Goal: Information Seeking & Learning: Find specific fact

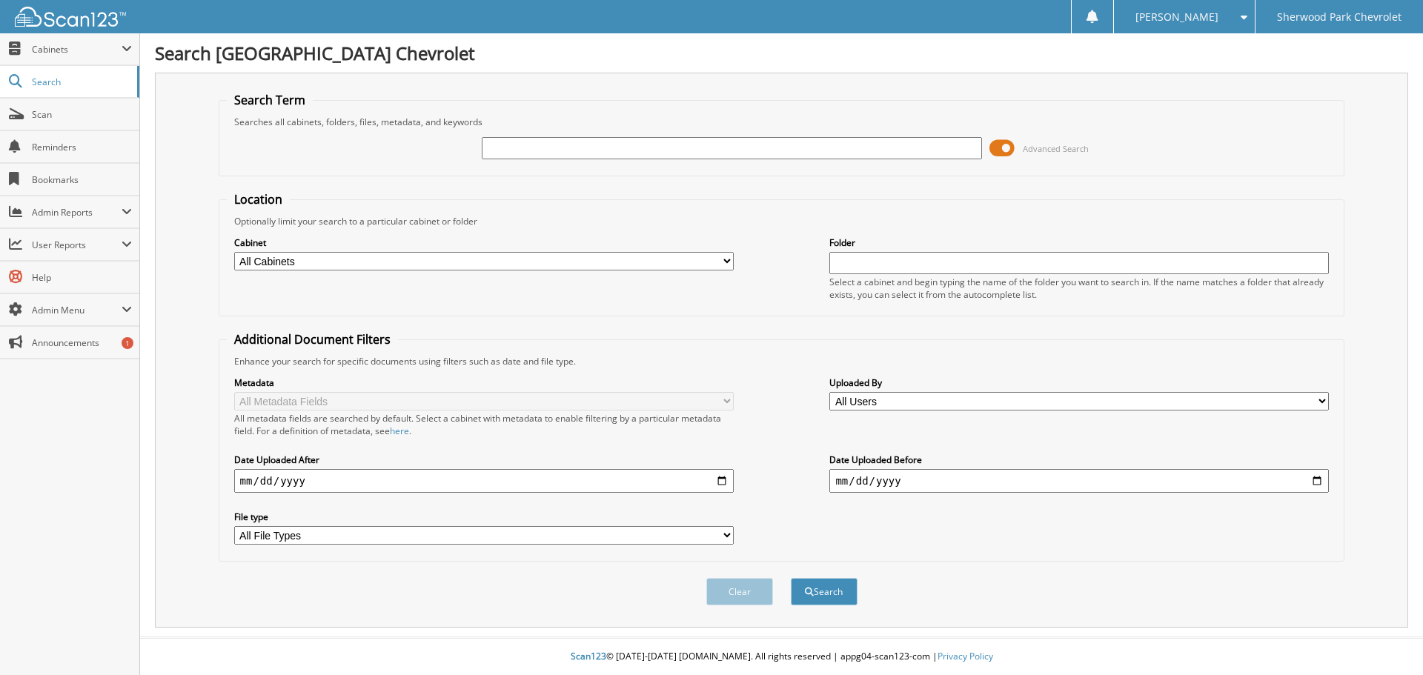
click at [609, 152] on input "text" at bounding box center [731, 148] width 499 height 22
paste input "253S7441"
type input "253S7441"
click at [791, 578] on button "Search" at bounding box center [824, 591] width 67 height 27
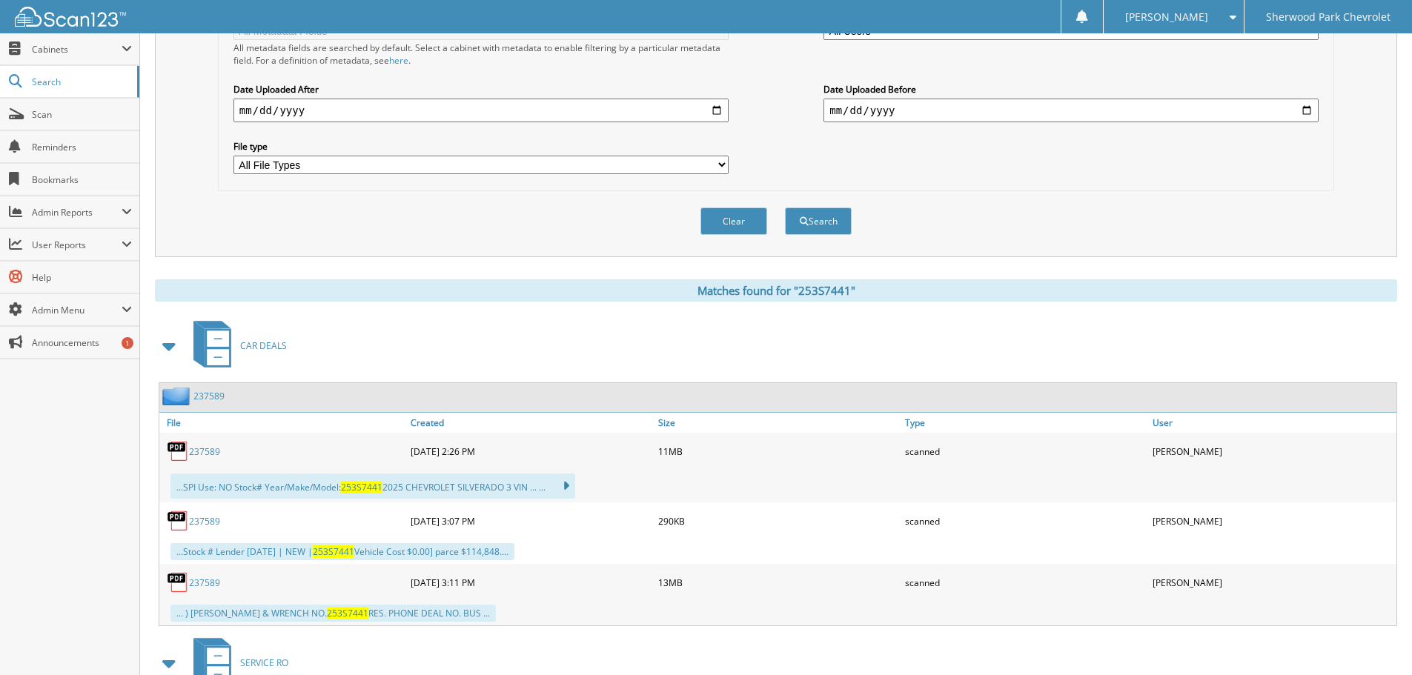
scroll to position [445, 0]
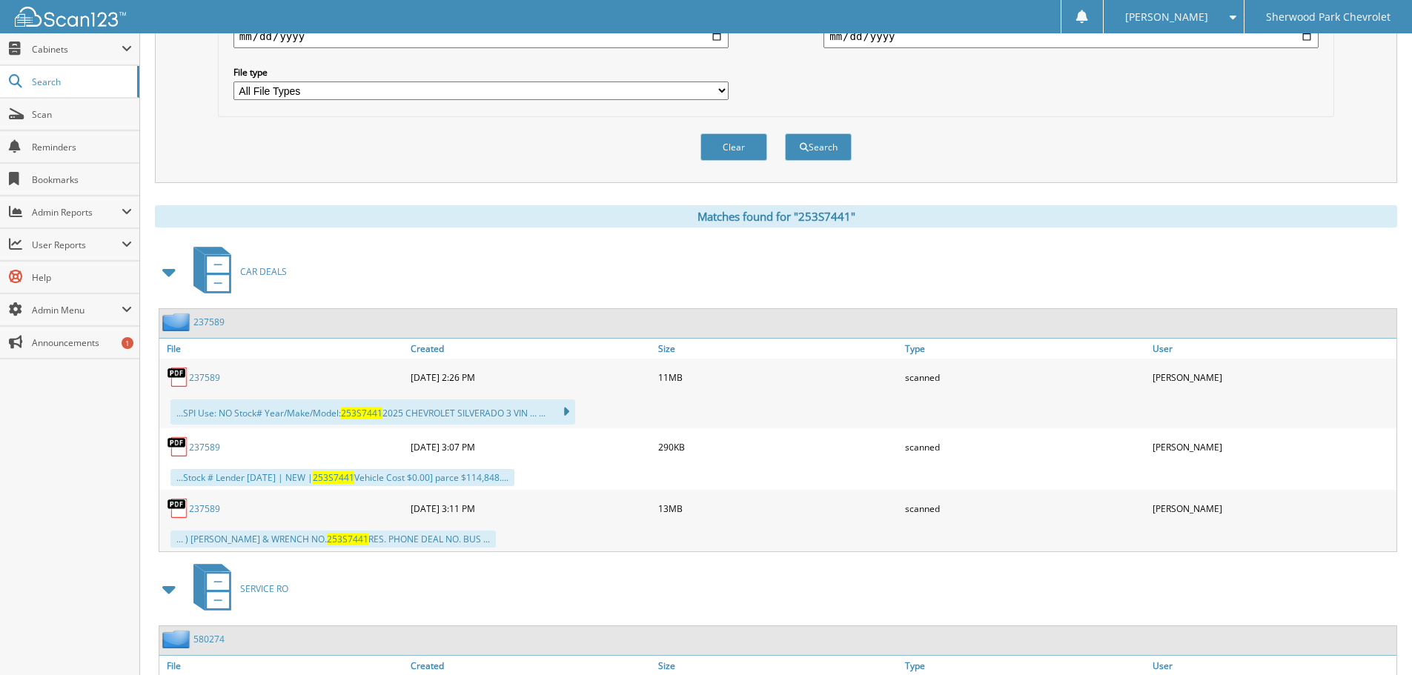
click at [195, 376] on link "237589" at bounding box center [204, 377] width 31 height 13
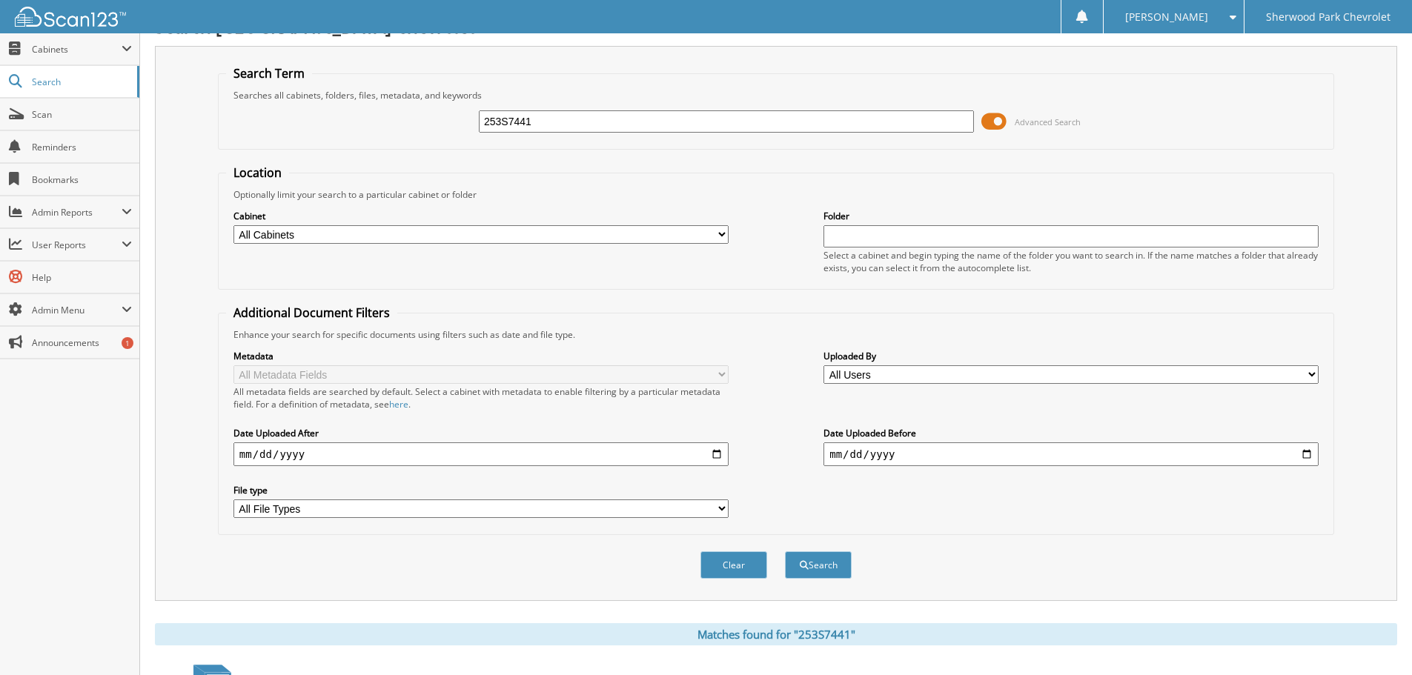
scroll to position [0, 0]
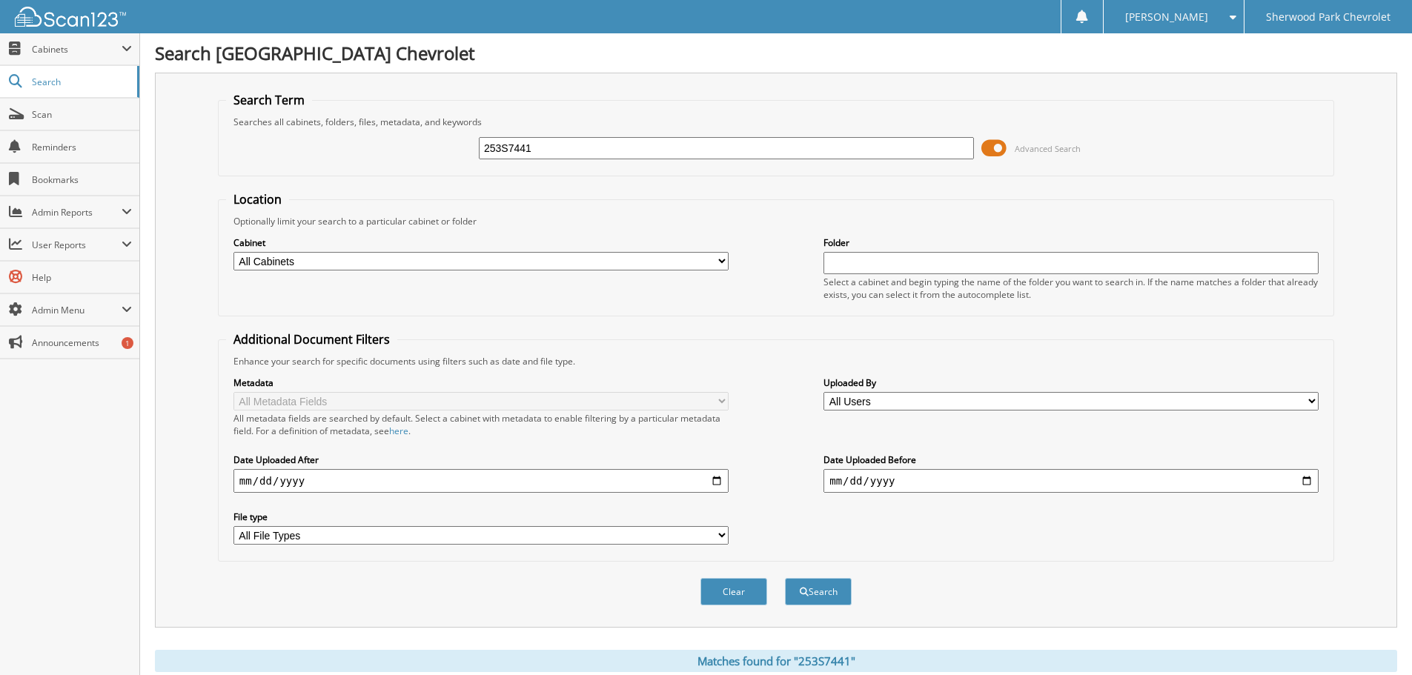
drag, startPoint x: 576, startPoint y: 147, endPoint x: 301, endPoint y: 146, distance: 275.7
click at [301, 146] on div "253S7441 Advanced Search" at bounding box center [776, 148] width 1100 height 40
paste input "9980F"
type input "253S9980F"
click at [785, 578] on button "Search" at bounding box center [818, 591] width 67 height 27
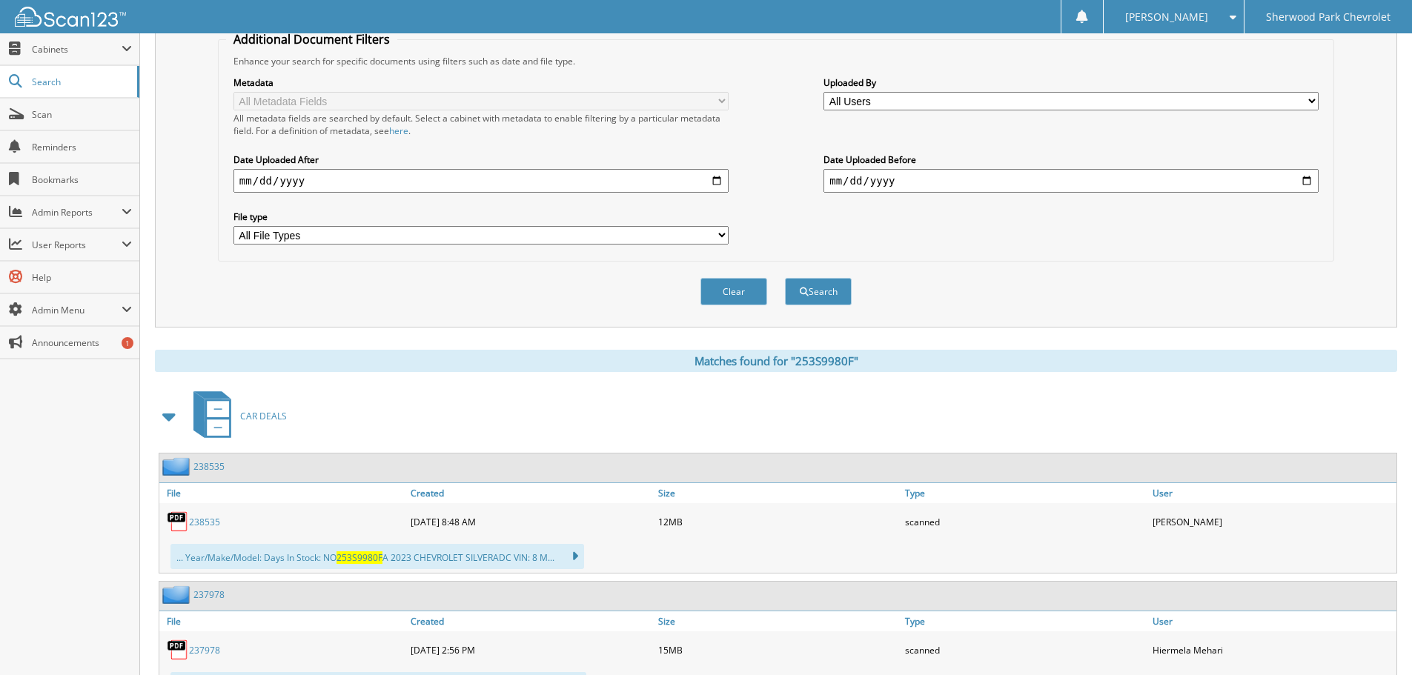
scroll to position [445, 0]
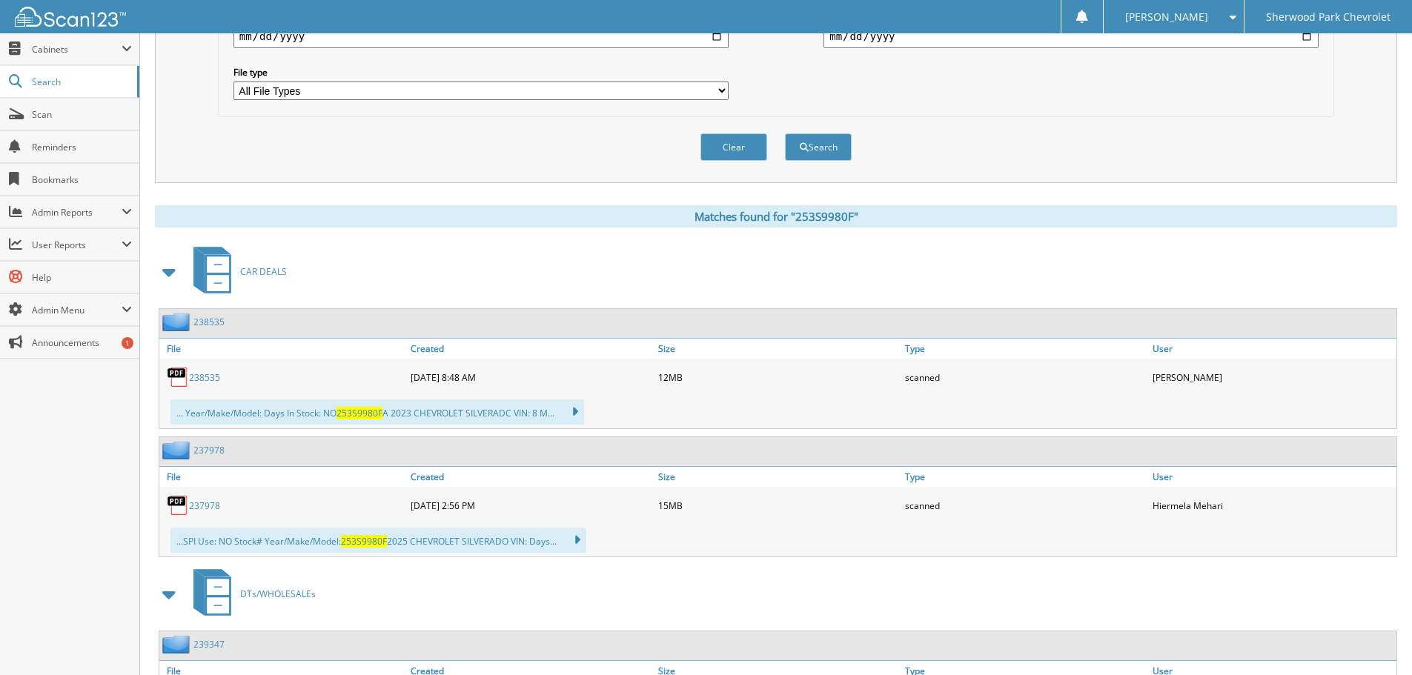
click at [200, 380] on link "238535" at bounding box center [204, 377] width 31 height 13
click at [194, 506] on link "237978" at bounding box center [204, 505] width 31 height 13
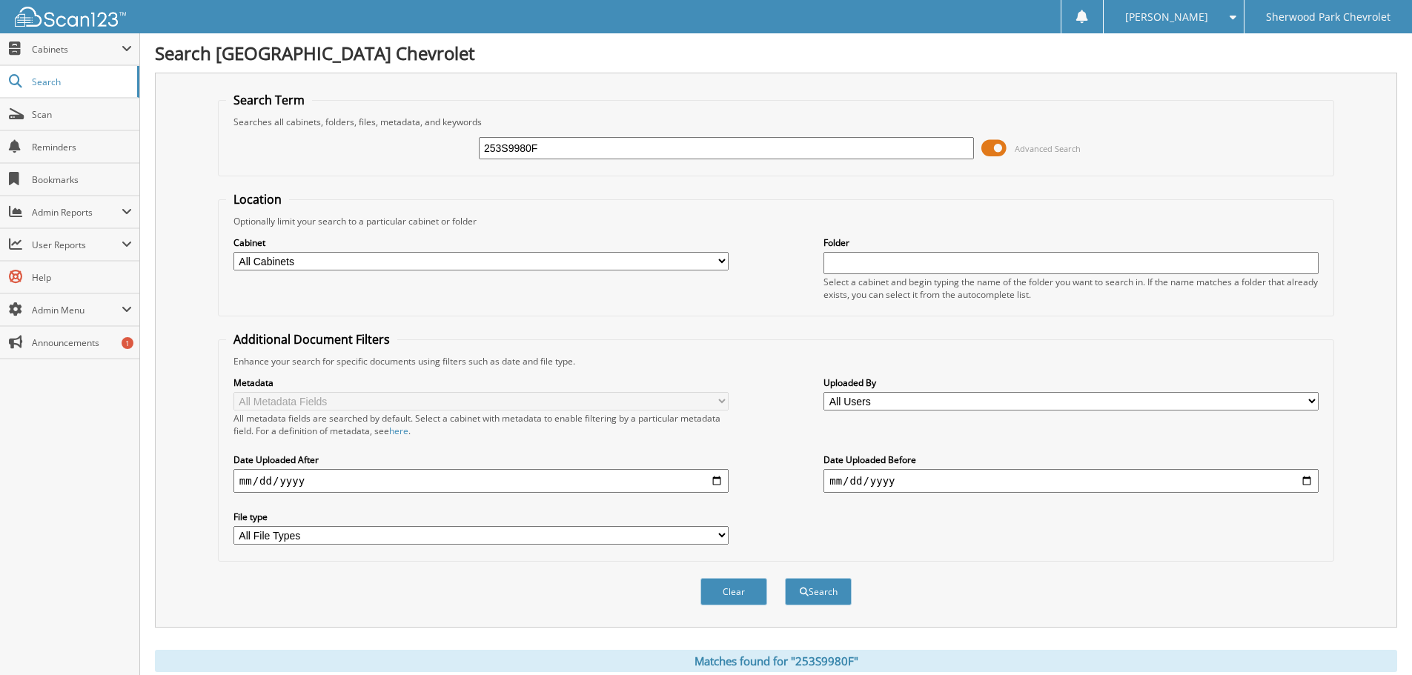
drag, startPoint x: 628, startPoint y: 151, endPoint x: 294, endPoint y: 161, distance: 334.3
click at [290, 163] on div "253S9980F Advanced Search" at bounding box center [776, 148] width 1100 height 40
paste input "1S2529"
type input "251S2529"
click at [785, 578] on button "Search" at bounding box center [818, 591] width 67 height 27
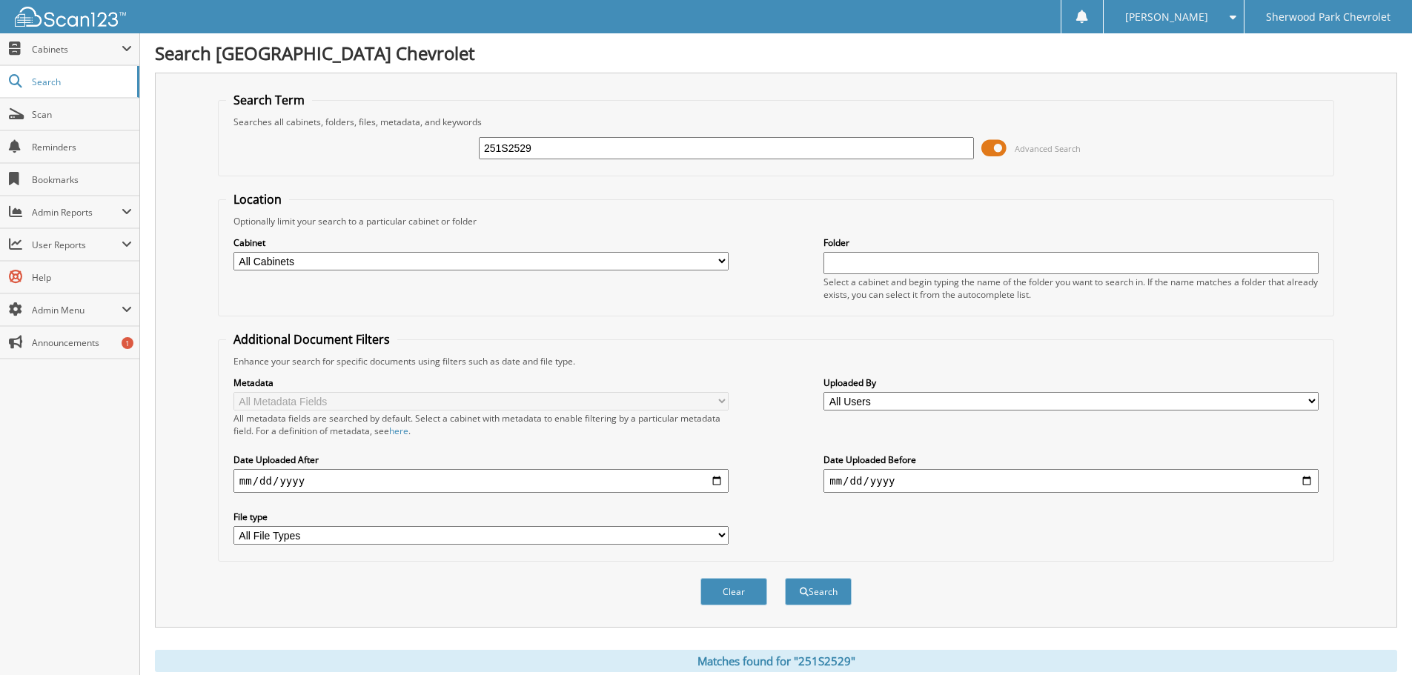
drag, startPoint x: 642, startPoint y: 142, endPoint x: 330, endPoint y: 153, distance: 311.4
click at [296, 140] on div "251S2529 Advanced Search" at bounding box center [776, 148] width 1100 height 40
click at [785, 578] on button "Search" at bounding box center [818, 591] width 67 height 27
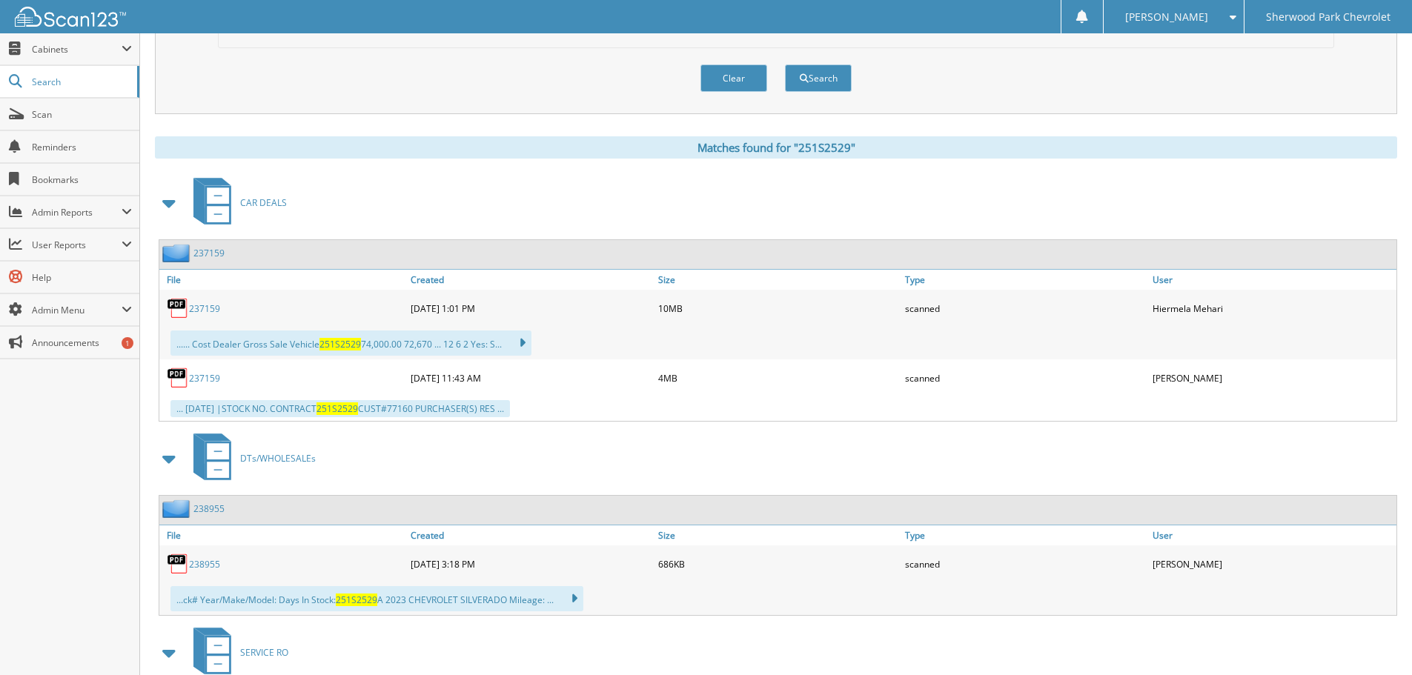
scroll to position [519, 0]
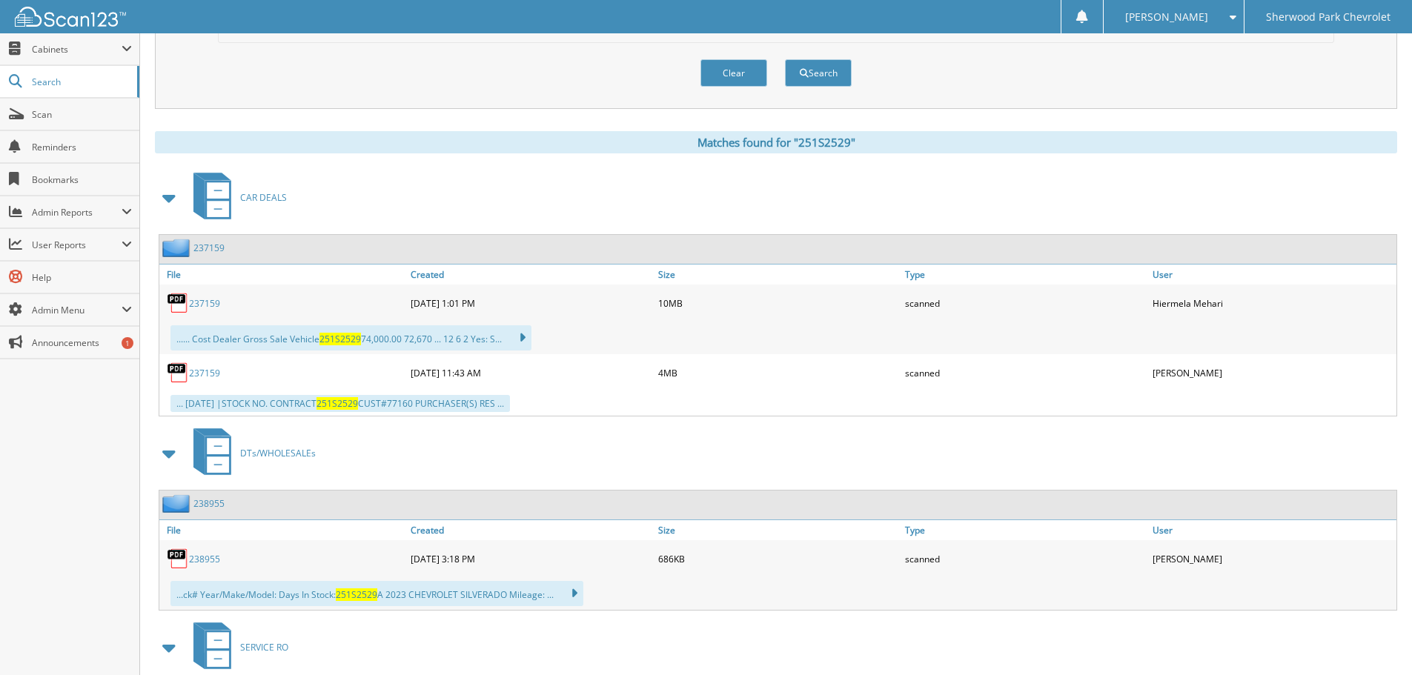
click at [205, 298] on link "237159" at bounding box center [204, 303] width 31 height 13
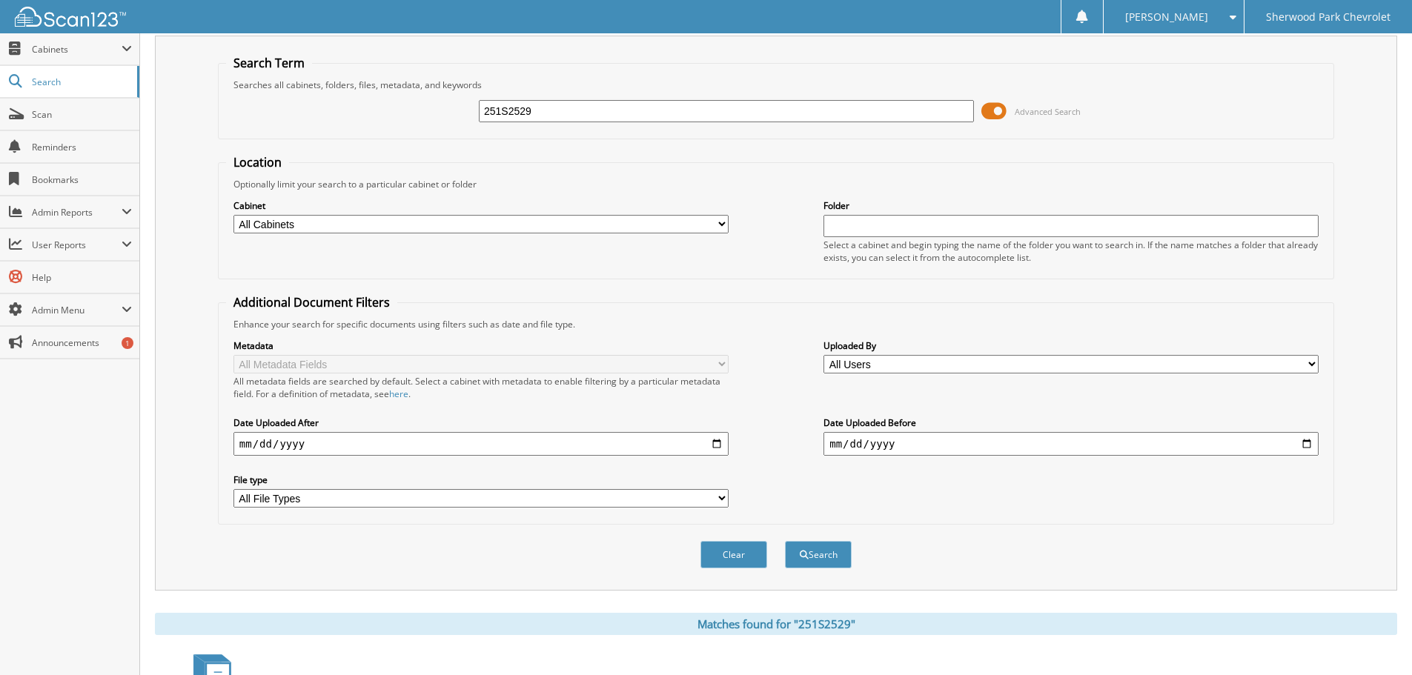
scroll to position [0, 0]
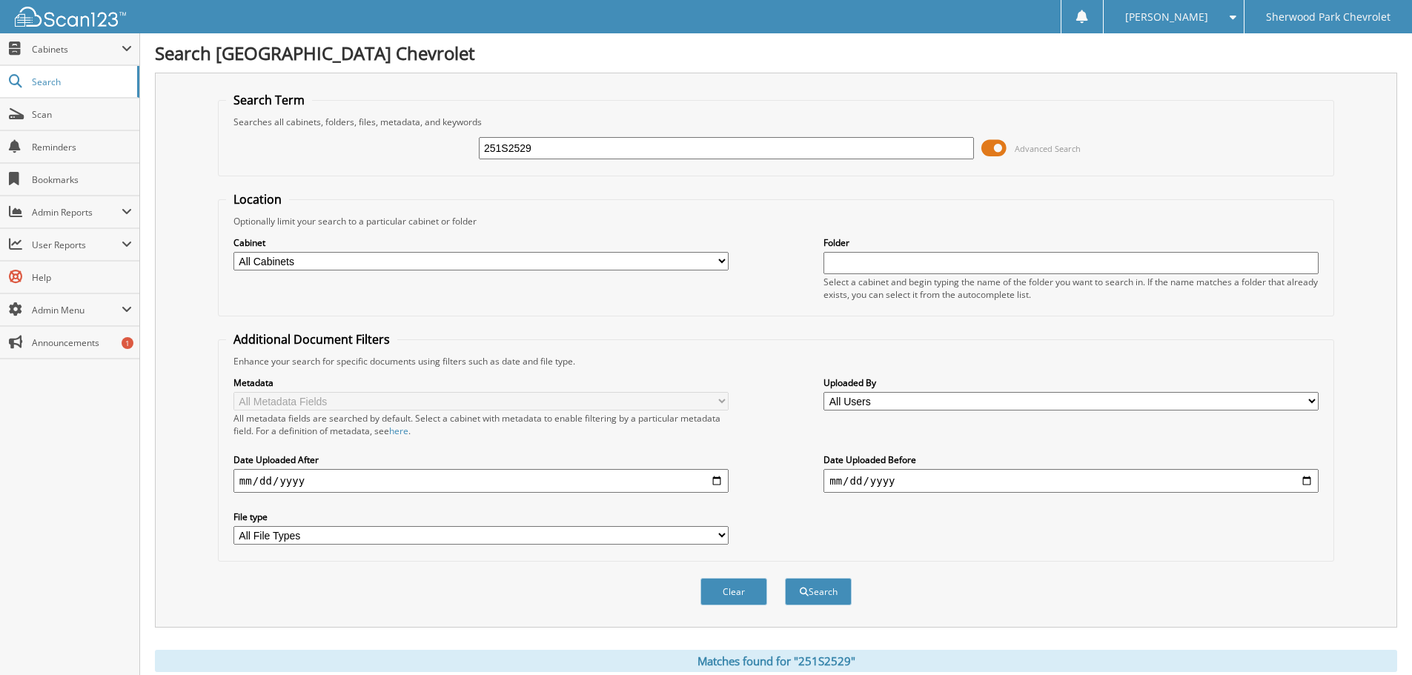
drag, startPoint x: 585, startPoint y: 150, endPoint x: 366, endPoint y: 147, distance: 218.6
click at [366, 147] on div "251S2529 Advanced Search" at bounding box center [776, 148] width 1100 height 40
paste input "0063"
type input "251S0063"
click at [785, 578] on button "Search" at bounding box center [818, 591] width 67 height 27
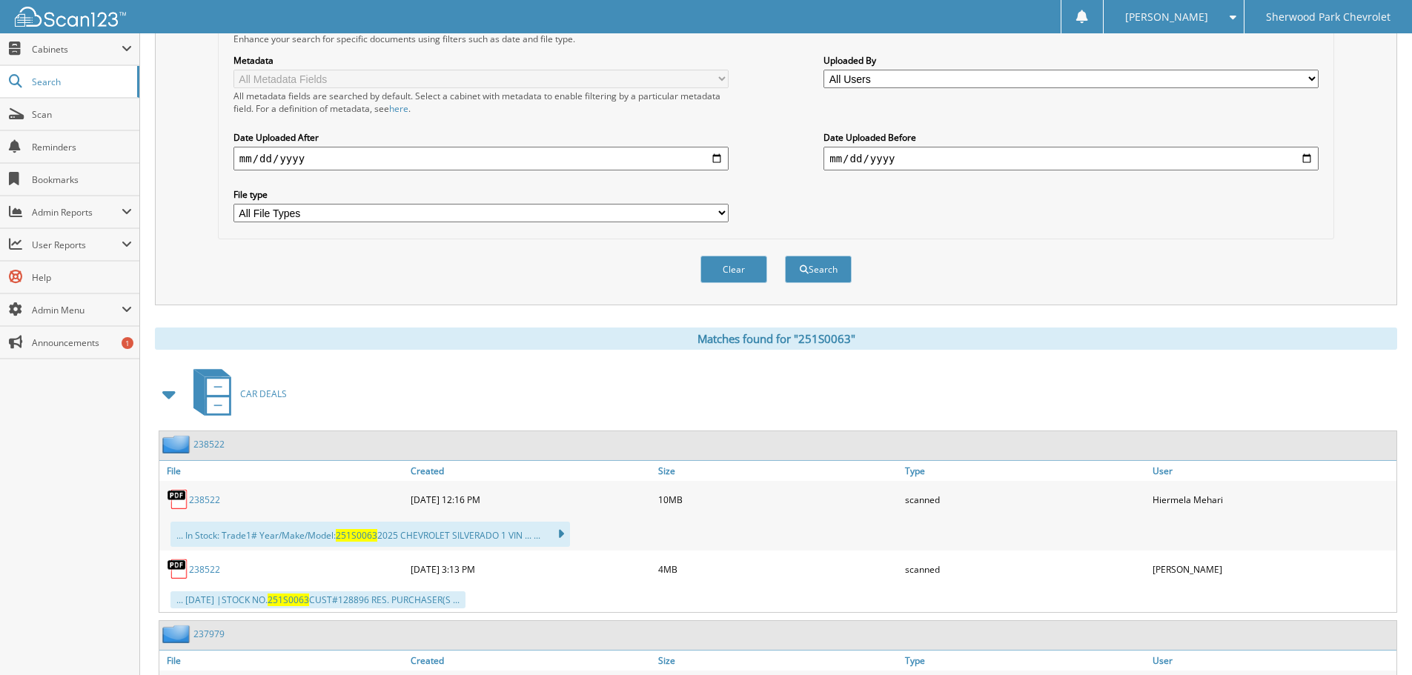
scroll to position [370, 0]
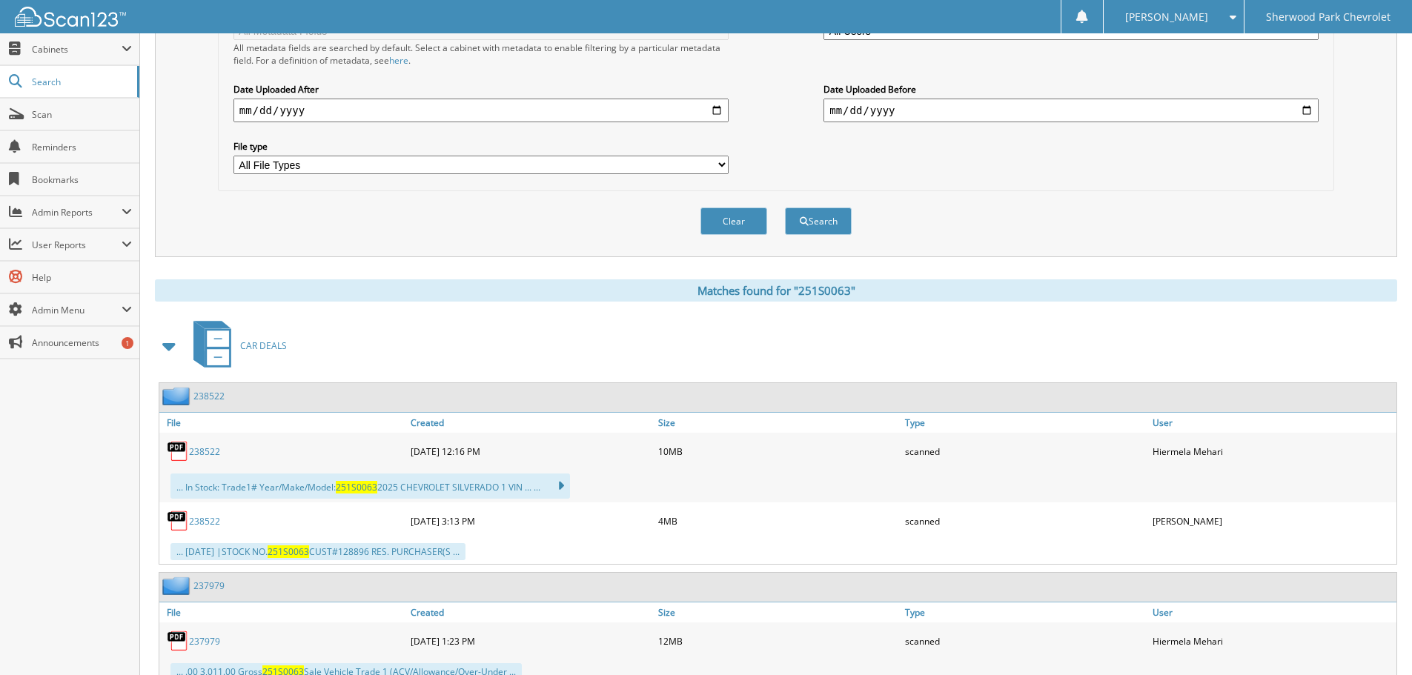
click at [202, 449] on link "238522" at bounding box center [204, 451] width 31 height 13
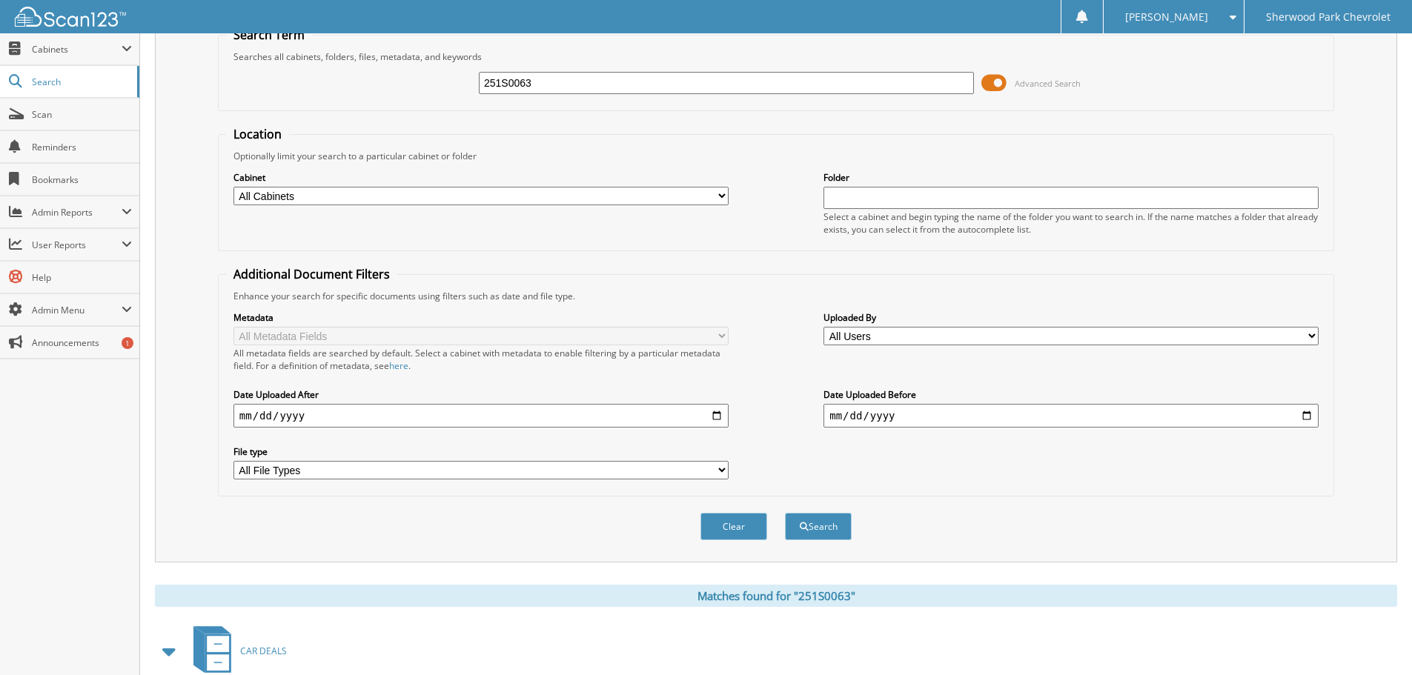
scroll to position [0, 0]
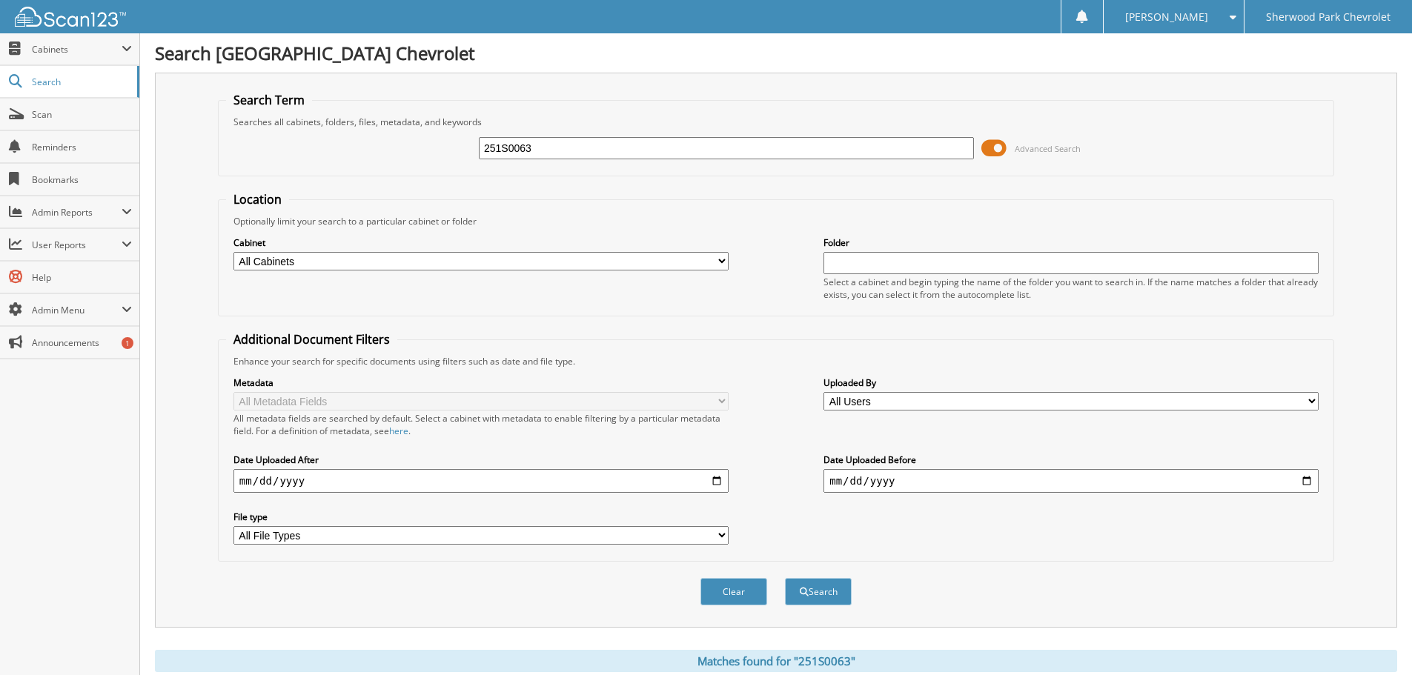
drag, startPoint x: 555, startPoint y: 148, endPoint x: 236, endPoint y: 163, distance: 319.0
click at [236, 163] on div "251S0063 Advanced Search" at bounding box center [776, 148] width 1100 height 40
paste input "3S8461F"
type input "253S8461F"
click at [785, 578] on button "Search" at bounding box center [818, 591] width 67 height 27
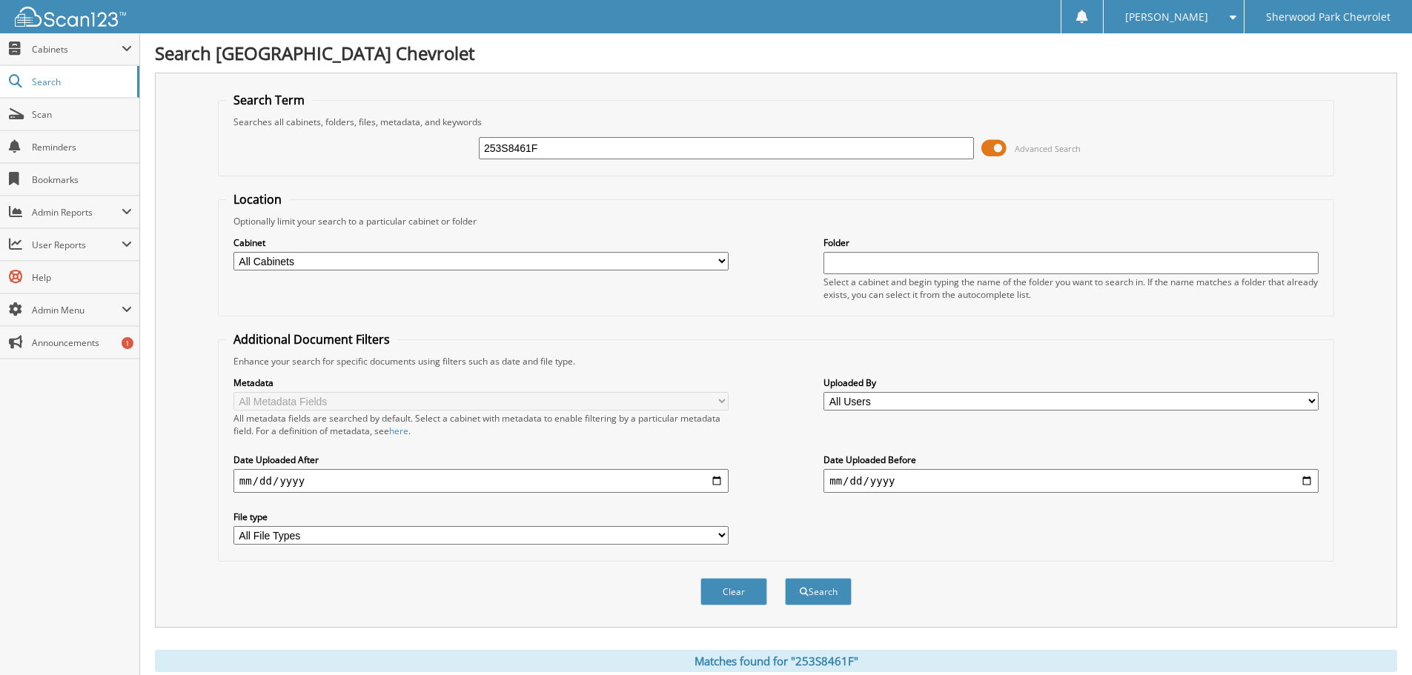
scroll to position [296, 0]
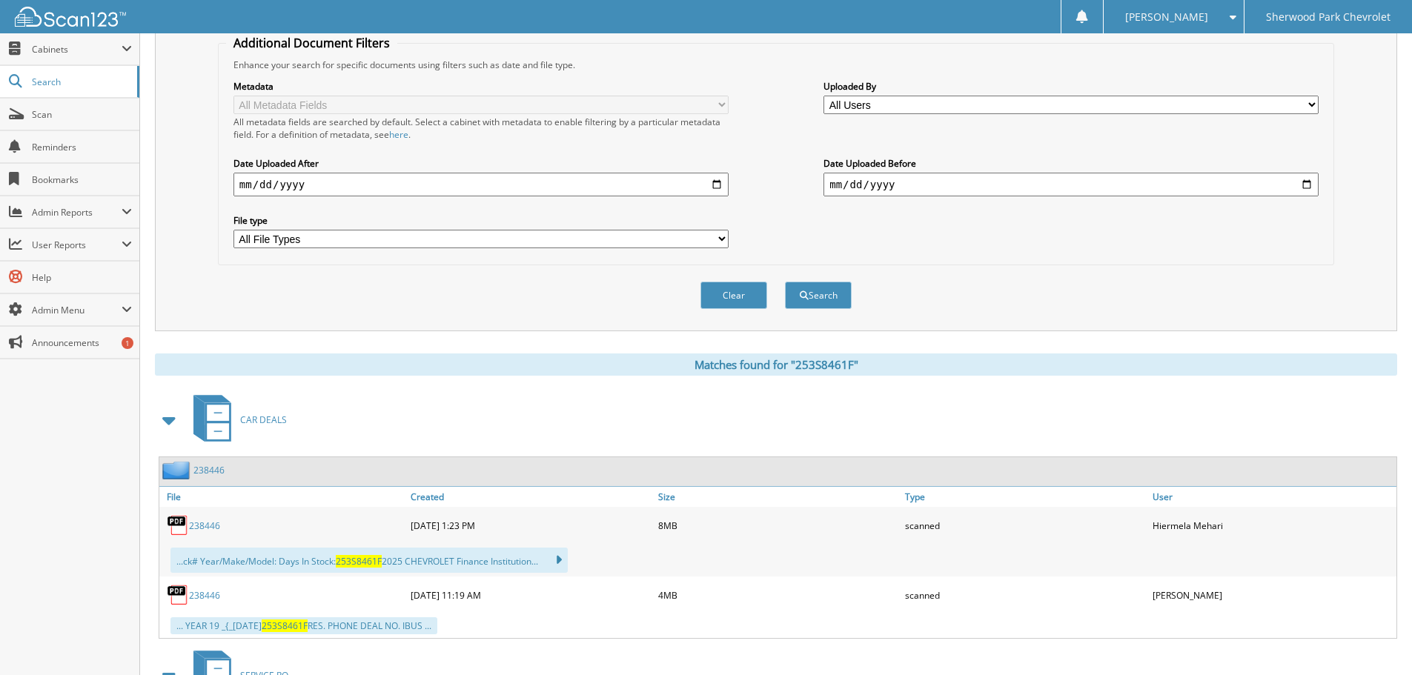
click at [207, 528] on link "238446" at bounding box center [204, 525] width 31 height 13
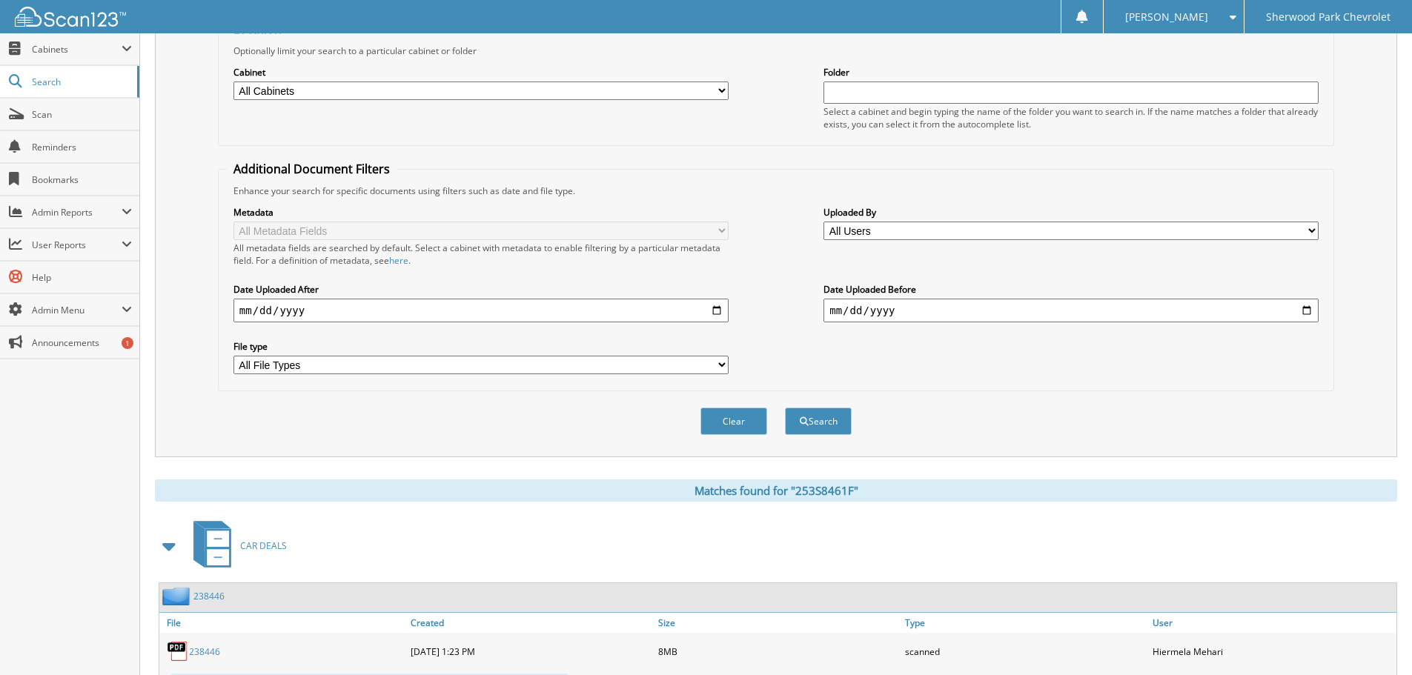
scroll to position [0, 0]
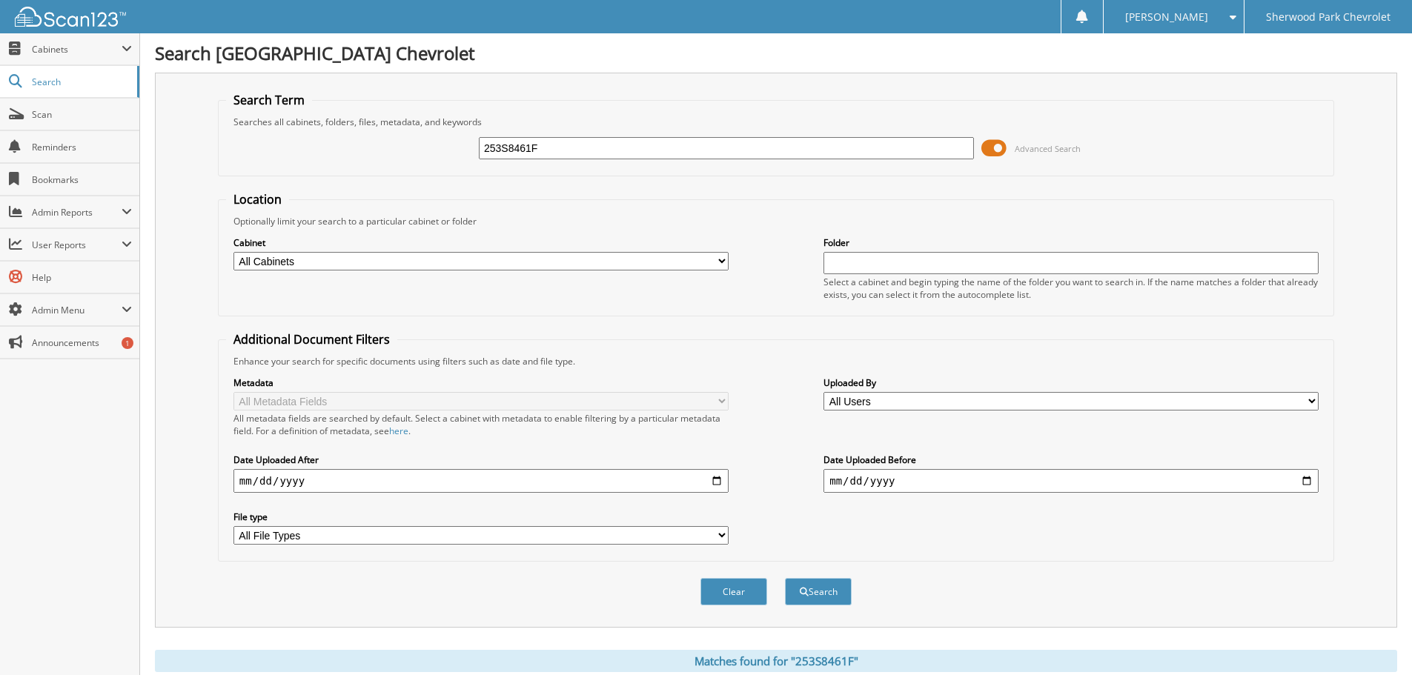
paste input "TB1930"
drag, startPoint x: 588, startPoint y: 155, endPoint x: 309, endPoint y: 153, distance: 279.4
click at [303, 161] on div "253S8461F Advanced Search" at bounding box center [776, 148] width 1100 height 40
type input "25TB1930"
click at [785, 578] on button "Search" at bounding box center [818, 591] width 67 height 27
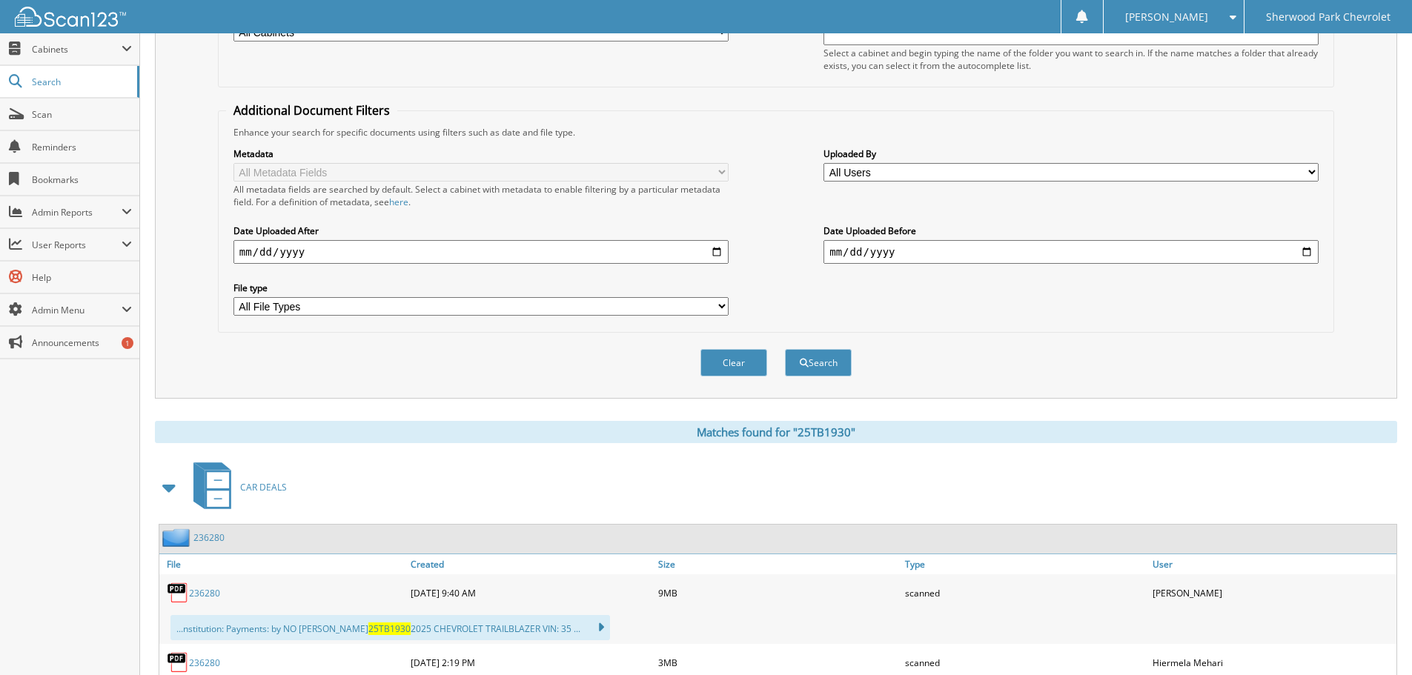
scroll to position [370, 0]
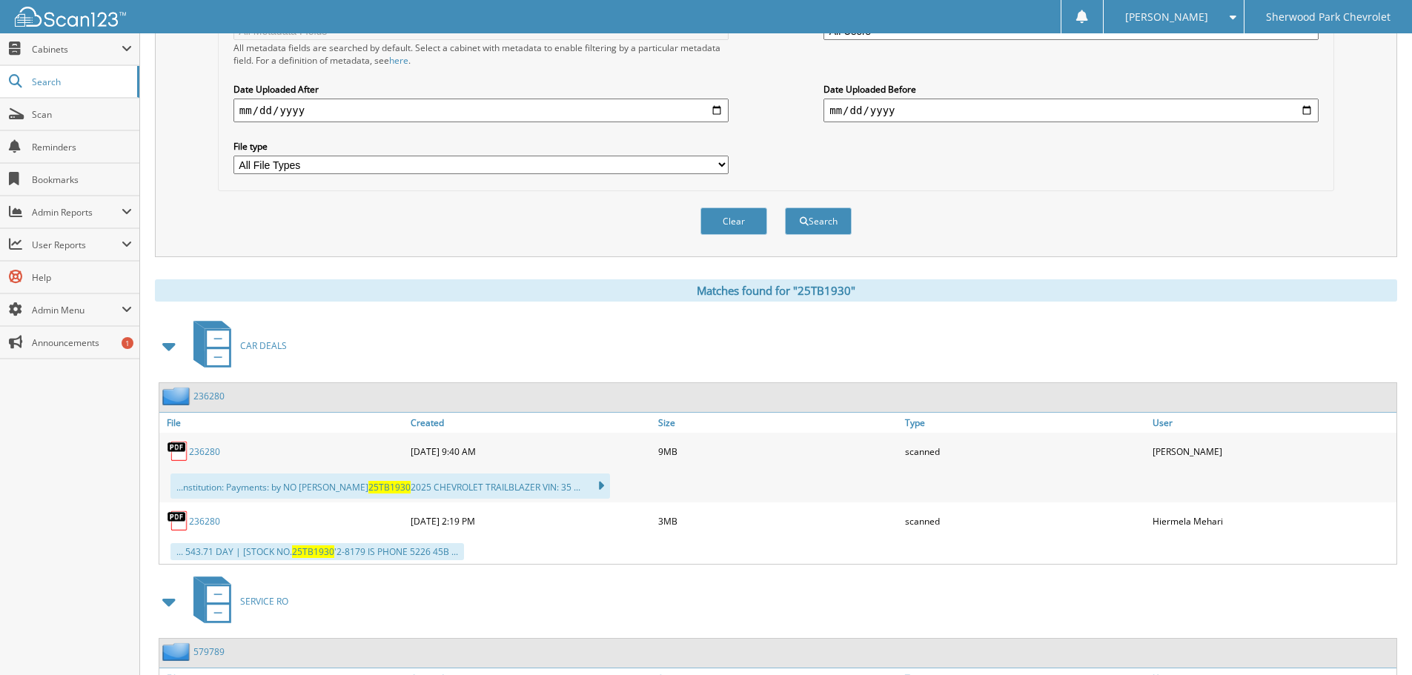
click at [202, 451] on link "236280" at bounding box center [204, 451] width 31 height 13
